Goal: Task Accomplishment & Management: Use online tool/utility

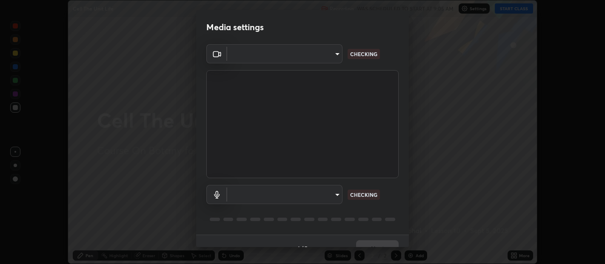
scroll to position [14, 0]
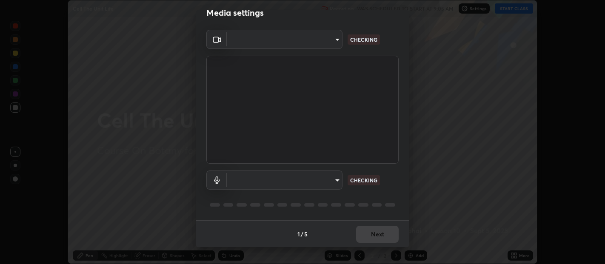
type input "b487a0c9c9d09bbbb380115422a62fd2740c7016d7b14ac64127474a774b5f74"
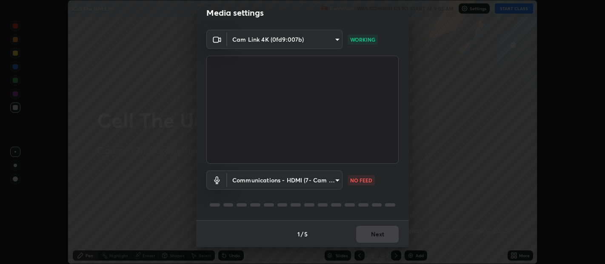
click at [286, 176] on body "Erase all Cell The Unit Life Recording WAS SCHEDULED TO START AT 9:05 AM Settin…" at bounding box center [302, 132] width 605 height 264
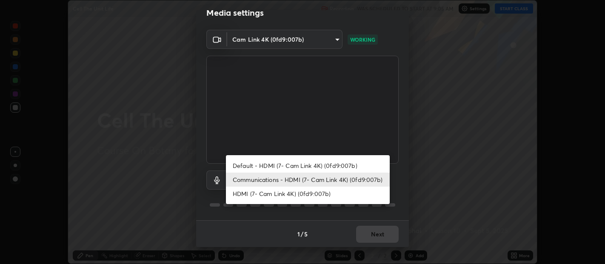
click at [290, 164] on li "Default - HDMI (7- Cam Link 4K) (0fd9:007b)" at bounding box center [308, 166] width 164 height 14
type input "default"
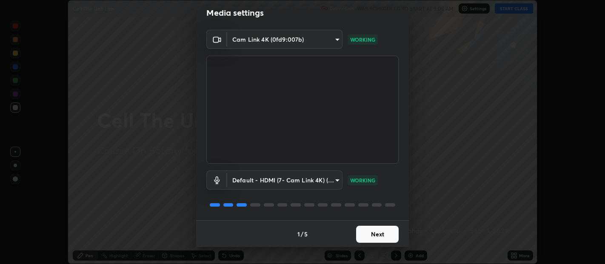
click at [375, 233] on button "Next" at bounding box center [377, 234] width 43 height 17
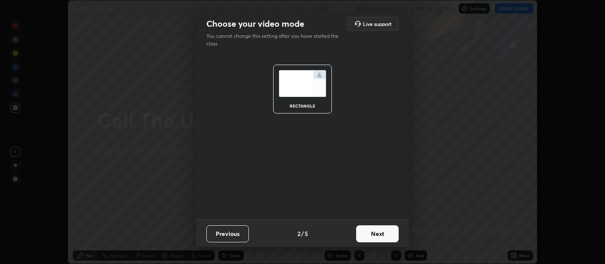
scroll to position [0, 0]
click at [374, 235] on button "Next" at bounding box center [377, 233] width 43 height 17
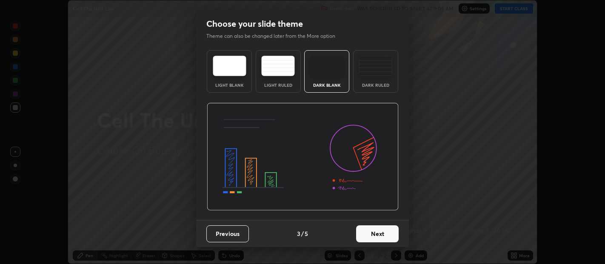
click at [384, 234] on button "Next" at bounding box center [377, 233] width 43 height 17
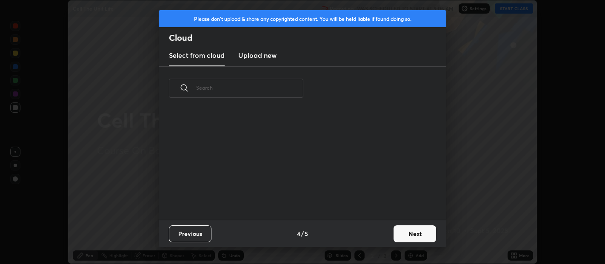
click at [406, 232] on button "Next" at bounding box center [414, 233] width 43 height 17
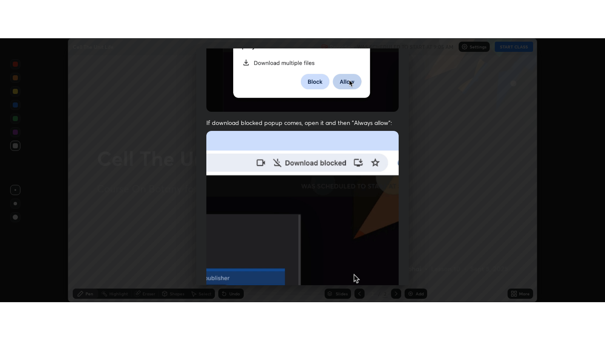
scroll to position [188, 0]
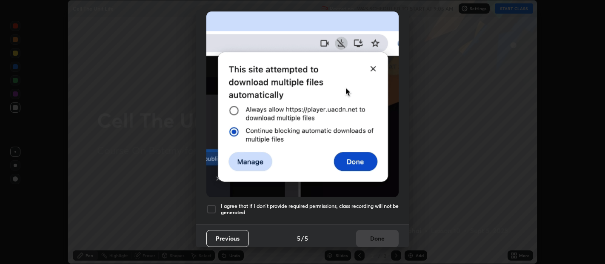
click at [214, 205] on div at bounding box center [211, 209] width 10 height 10
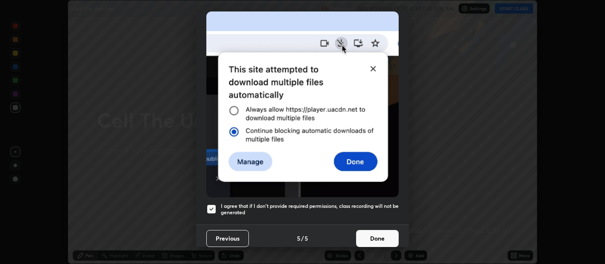
click at [385, 230] on button "Done" at bounding box center [377, 238] width 43 height 17
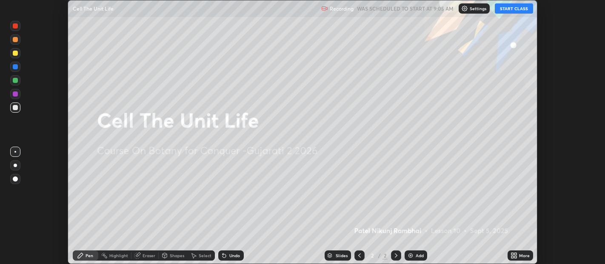
click at [517, 9] on button "START CLASS" at bounding box center [513, 8] width 38 height 10
click at [518, 255] on div "More" at bounding box center [520, 255] width 26 height 10
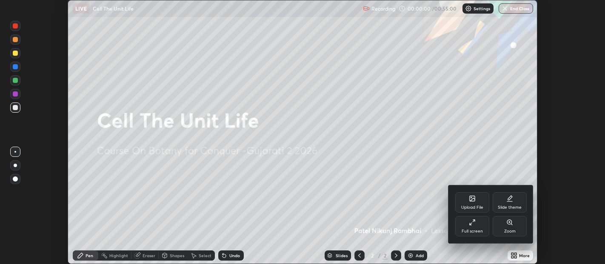
click at [478, 221] on div "Full screen" at bounding box center [472, 226] width 34 height 20
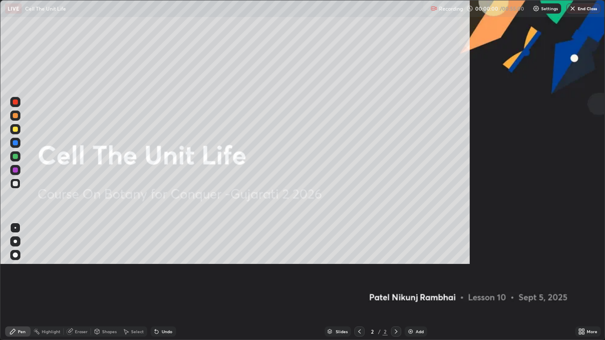
scroll to position [340, 605]
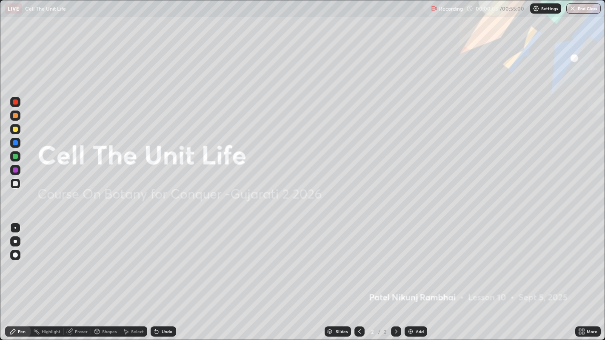
click at [407, 264] on img at bounding box center [410, 331] width 7 height 7
click at [409, 264] on img at bounding box center [410, 331] width 7 height 7
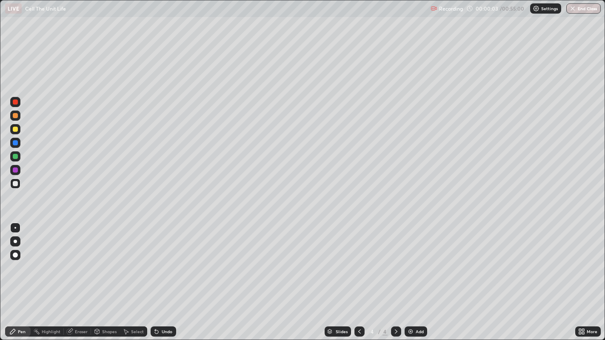
click at [409, 264] on img at bounding box center [410, 331] width 7 height 7
click at [410, 264] on img at bounding box center [410, 331] width 7 height 7
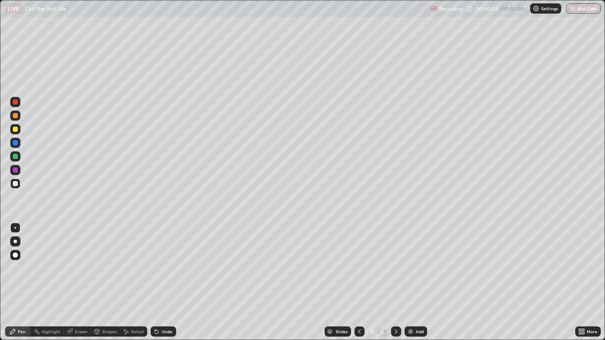
click at [409, 264] on img at bounding box center [410, 331] width 7 height 7
click at [408, 264] on img at bounding box center [410, 331] width 7 height 7
click at [409, 264] on img at bounding box center [410, 331] width 7 height 7
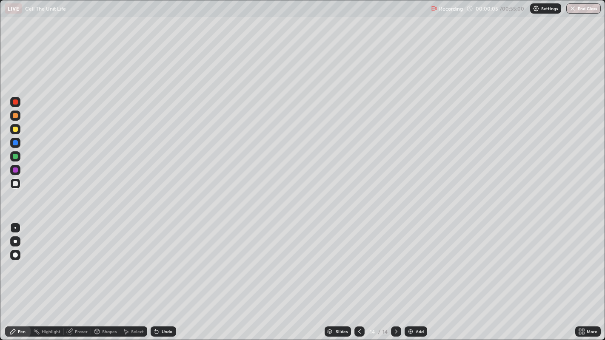
click at [409, 264] on img at bounding box center [410, 331] width 7 height 7
click at [410, 264] on img at bounding box center [410, 331] width 7 height 7
click at [358, 264] on icon at bounding box center [359, 331] width 7 height 7
click at [359, 264] on icon at bounding box center [359, 331] width 7 height 7
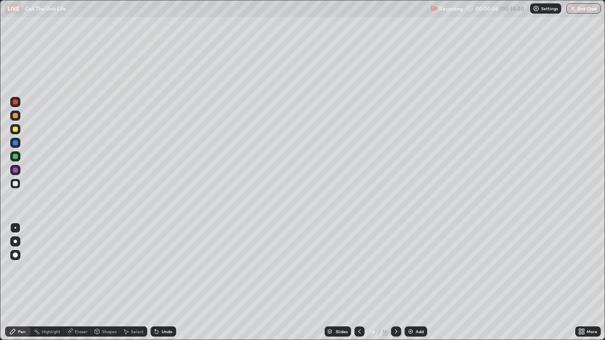
click at [359, 264] on icon at bounding box center [359, 331] width 7 height 7
click at [358, 264] on icon at bounding box center [359, 331] width 7 height 7
click at [358, 264] on icon at bounding box center [359, 331] width 3 height 4
click at [357, 264] on icon at bounding box center [359, 331] width 7 height 7
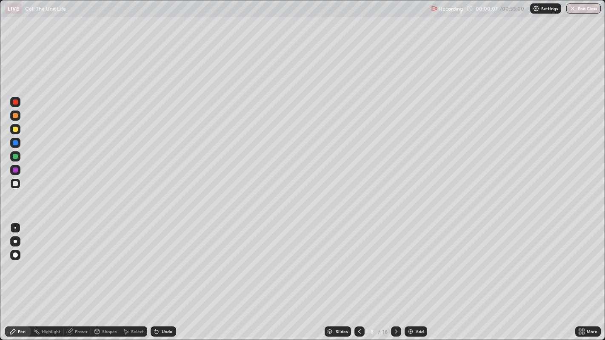
click at [358, 264] on icon at bounding box center [359, 331] width 7 height 7
click at [358, 264] on icon at bounding box center [359, 331] width 3 height 4
click at [358, 264] on icon at bounding box center [359, 331] width 7 height 7
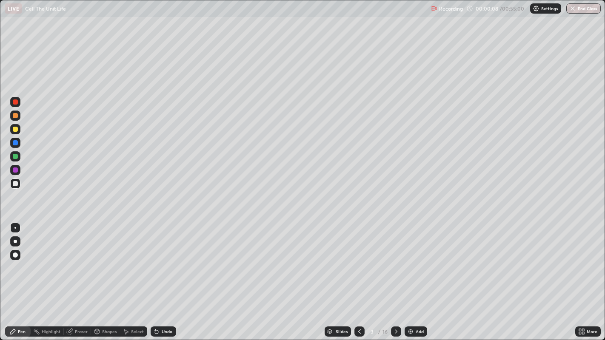
click at [358, 264] on icon at bounding box center [359, 331] width 7 height 7
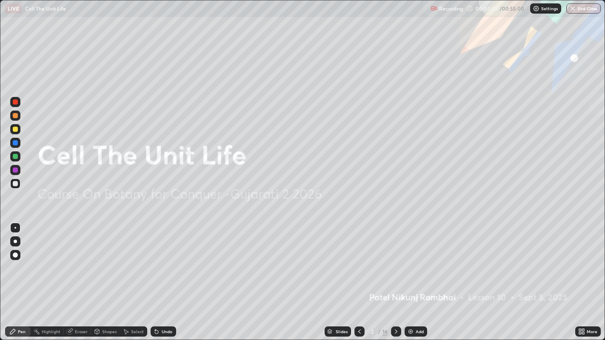
click at [395, 264] on icon at bounding box center [395, 331] width 7 height 7
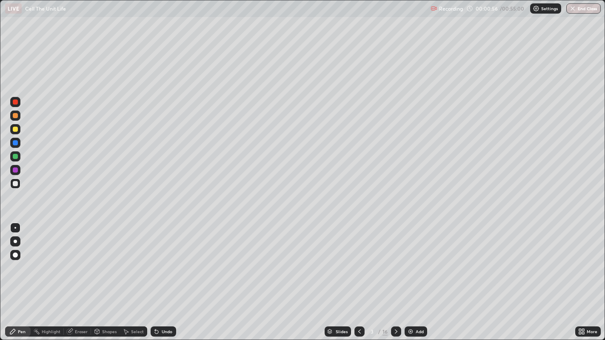
click at [15, 185] on div at bounding box center [15, 183] width 5 height 5
click at [15, 241] on div at bounding box center [15, 241] width 3 height 3
click at [79, 264] on div "Eraser" at bounding box center [81, 331] width 13 height 4
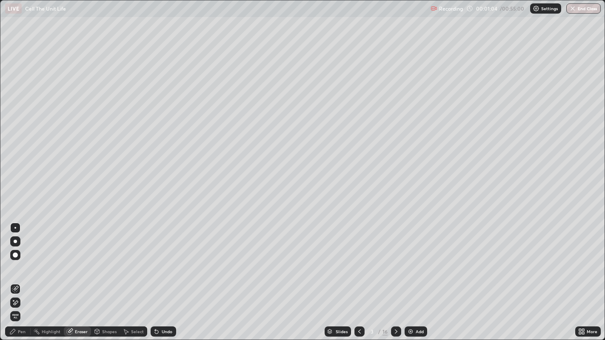
click at [17, 264] on div "Pen" at bounding box center [18, 331] width 26 height 10
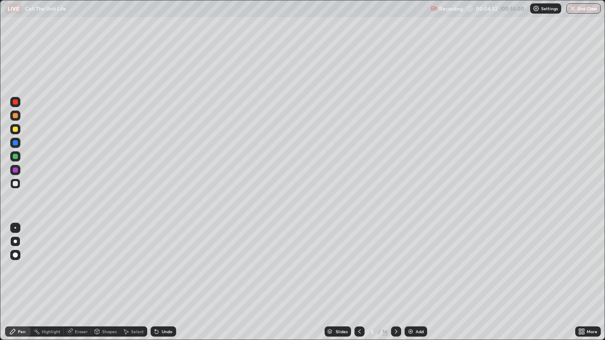
click at [395, 264] on icon at bounding box center [396, 331] width 3 height 4
click at [78, 264] on div "Eraser" at bounding box center [81, 331] width 13 height 4
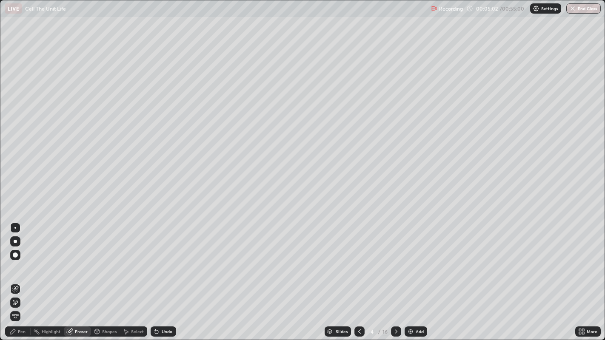
click at [25, 264] on div "Pen" at bounding box center [22, 331] width 8 height 4
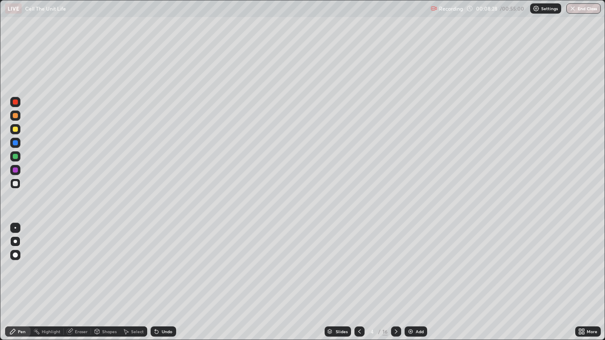
click at [395, 264] on icon at bounding box center [395, 331] width 7 height 7
click at [399, 264] on div at bounding box center [396, 331] width 10 height 10
click at [395, 264] on icon at bounding box center [395, 331] width 7 height 7
click at [75, 264] on div "Eraser" at bounding box center [81, 331] width 13 height 4
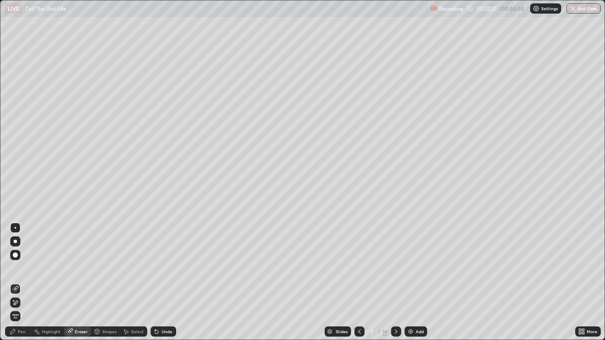
click at [17, 264] on div "Pen" at bounding box center [18, 331] width 26 height 10
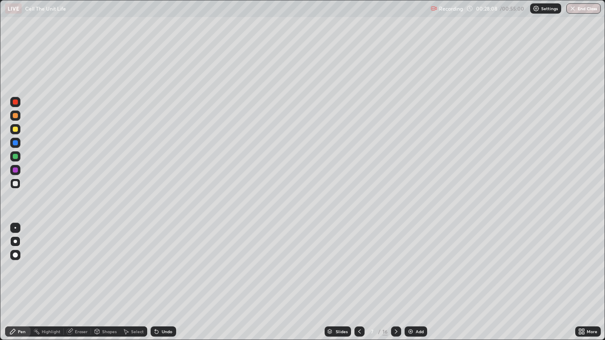
click at [395, 264] on icon at bounding box center [395, 331] width 7 height 7
click at [16, 131] on div at bounding box center [15, 129] width 5 height 5
click at [17, 183] on div at bounding box center [15, 183] width 5 height 5
click at [15, 130] on div at bounding box center [15, 129] width 5 height 5
click at [16, 115] on div at bounding box center [15, 115] width 5 height 5
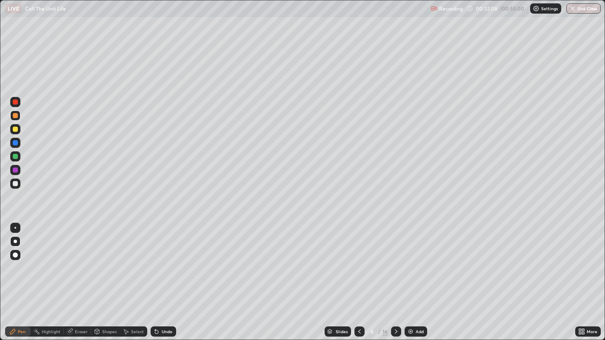
click at [16, 184] on div at bounding box center [15, 183] width 5 height 5
click at [396, 264] on icon at bounding box center [395, 331] width 7 height 7
click at [395, 264] on icon at bounding box center [395, 331] width 7 height 7
click at [359, 264] on icon at bounding box center [359, 331] width 7 height 7
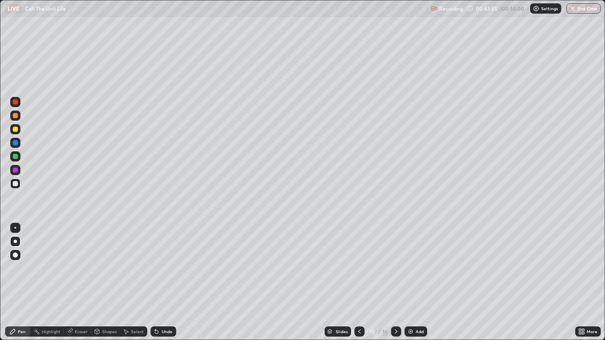
click at [359, 264] on icon at bounding box center [359, 331] width 3 height 4
click at [394, 264] on icon at bounding box center [395, 331] width 7 height 7
click at [395, 264] on icon at bounding box center [395, 331] width 7 height 7
click at [585, 6] on button "End Class" at bounding box center [583, 8] width 34 height 10
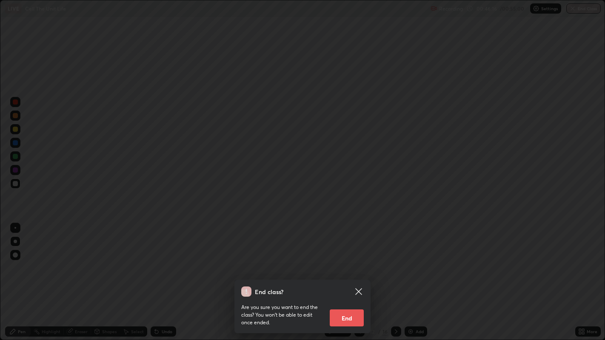
click at [344, 264] on button "End" at bounding box center [346, 317] width 34 height 17
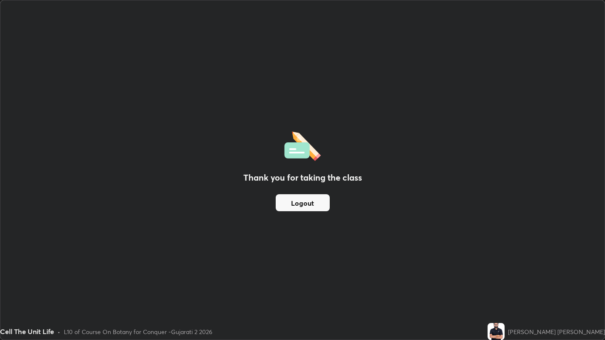
click at [295, 199] on button "Logout" at bounding box center [302, 202] width 54 height 17
